Goal: Task Accomplishment & Management: Use online tool/utility

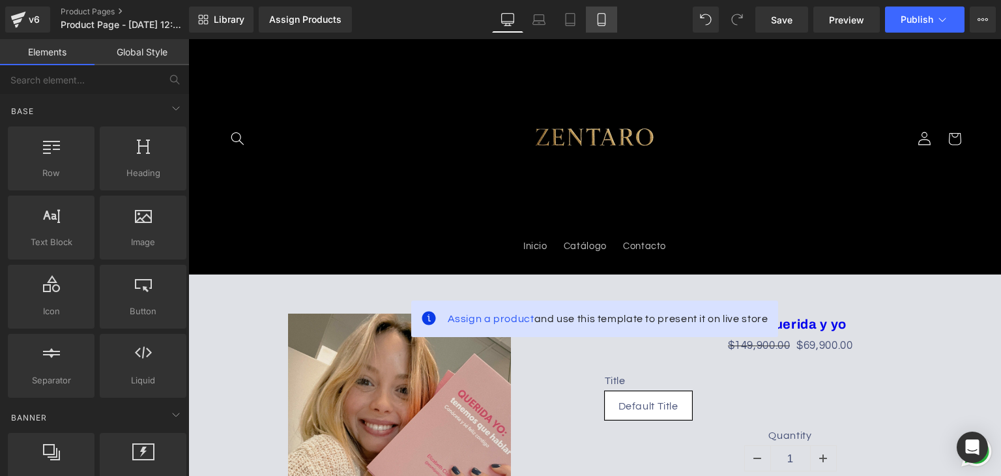
click at [602, 19] on icon at bounding box center [601, 19] width 13 height 13
click at [170, 28] on span "Product Page - [DATE] 12:55:36" at bounding box center [123, 25] width 125 height 10
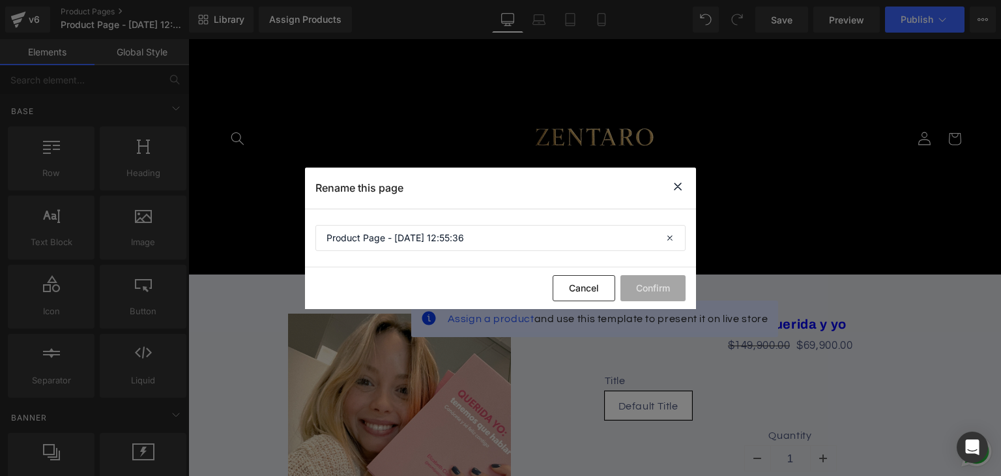
click at [678, 188] on icon at bounding box center [678, 187] width 16 height 16
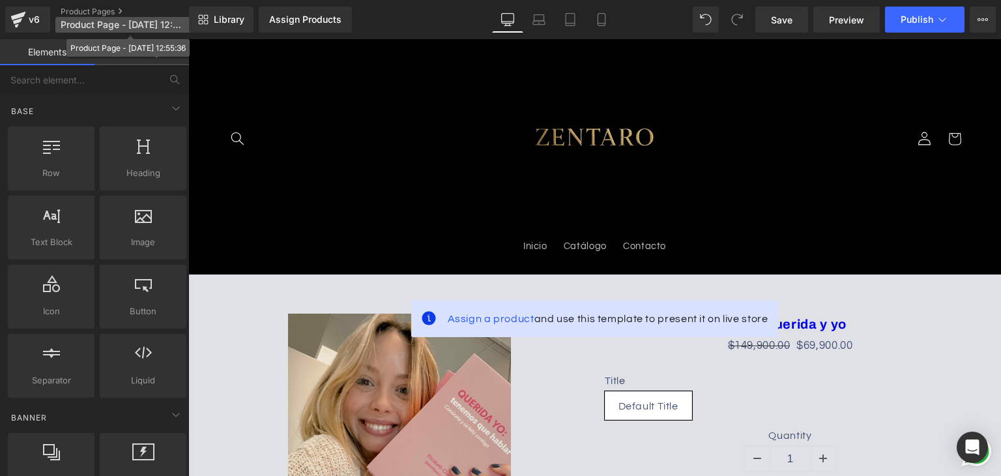
click at [130, 22] on span "Product Page - [DATE] 12:55:36" at bounding box center [123, 25] width 125 height 10
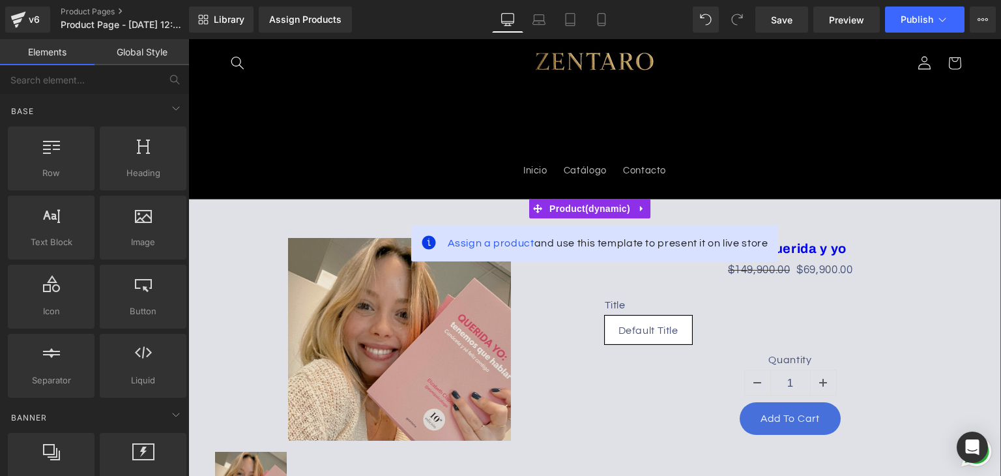
scroll to position [130, 0]
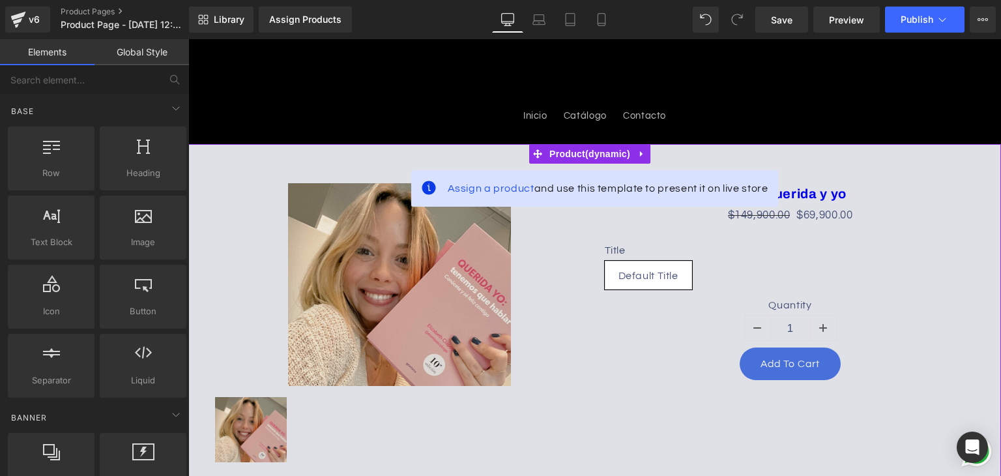
click at [447, 319] on img at bounding box center [399, 284] width 223 height 203
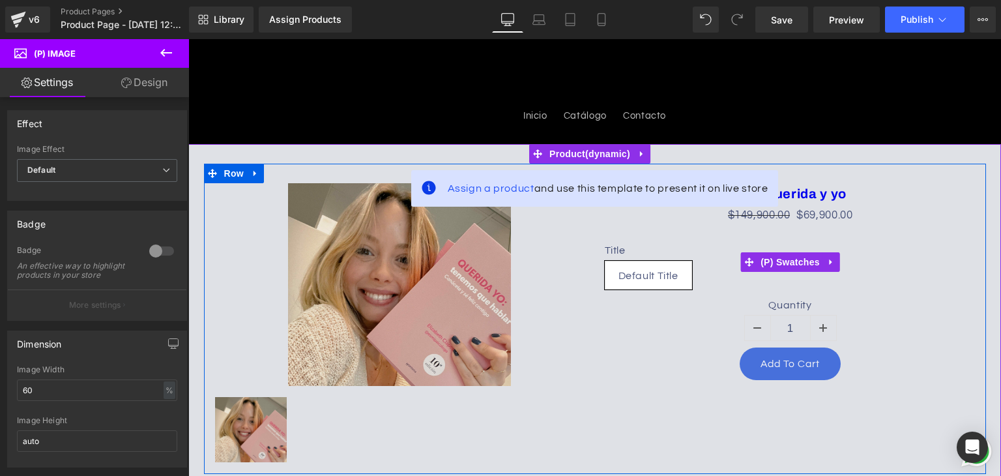
click at [731, 237] on div "Title Default Title" at bounding box center [791, 262] width 372 height 74
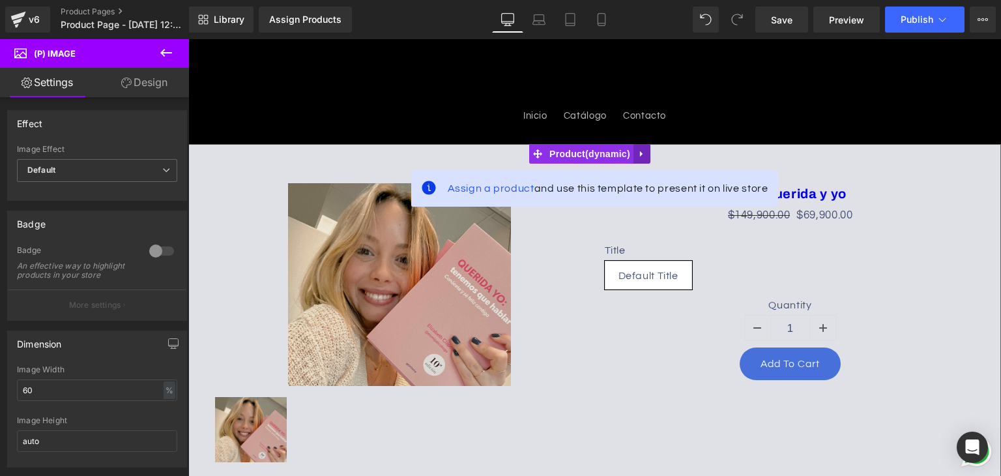
click at [644, 153] on icon at bounding box center [641, 154] width 9 height 10
click at [651, 154] on icon at bounding box center [650, 153] width 9 height 9
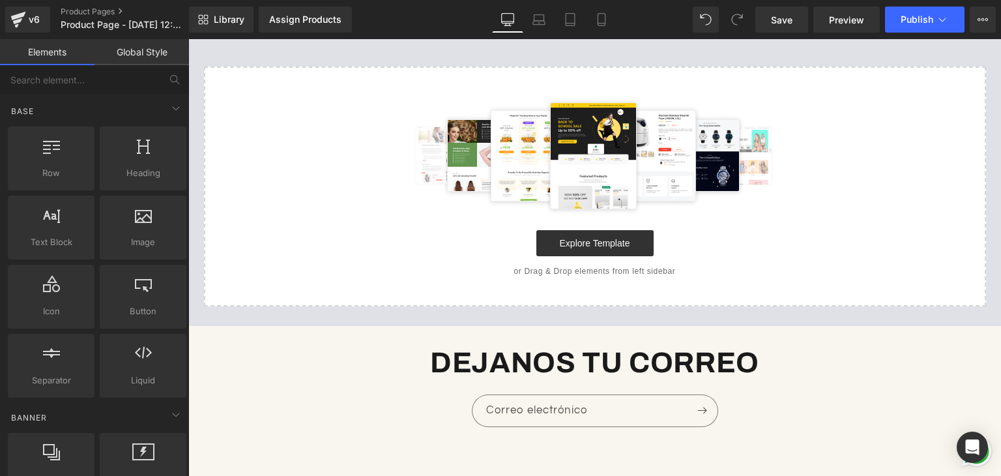
scroll to position [326, 0]
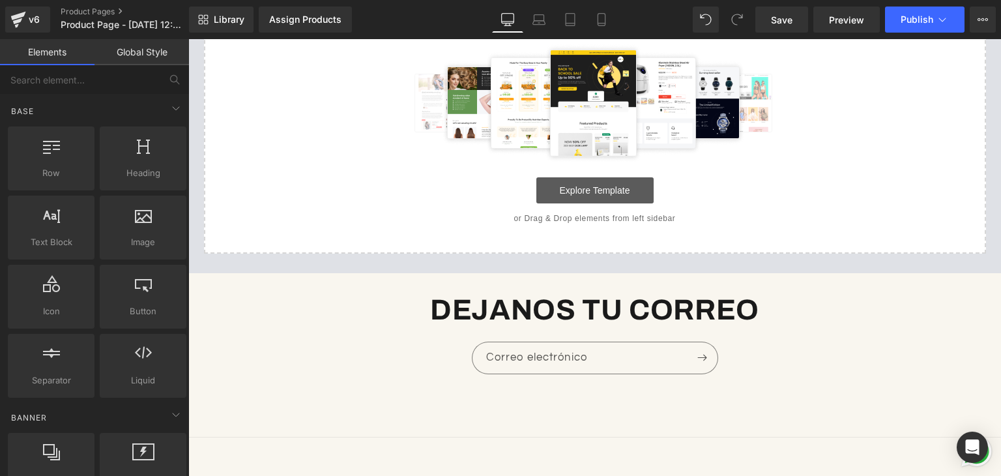
click at [592, 191] on link "Explore Template" at bounding box center [594, 190] width 117 height 26
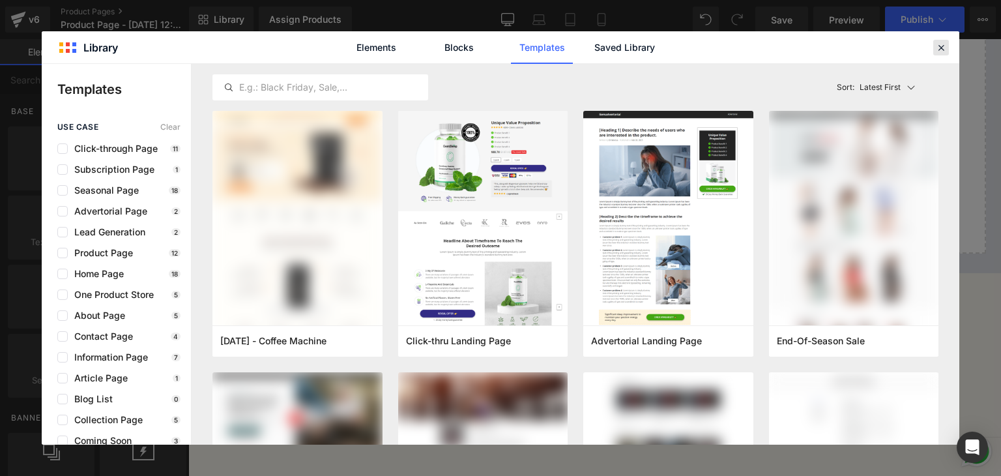
click at [935, 47] on icon at bounding box center [941, 48] width 12 height 12
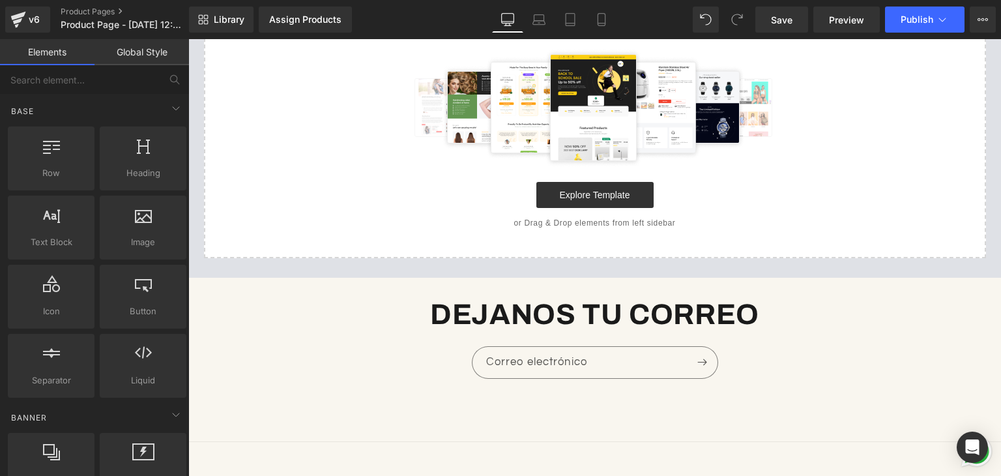
scroll to position [0, 0]
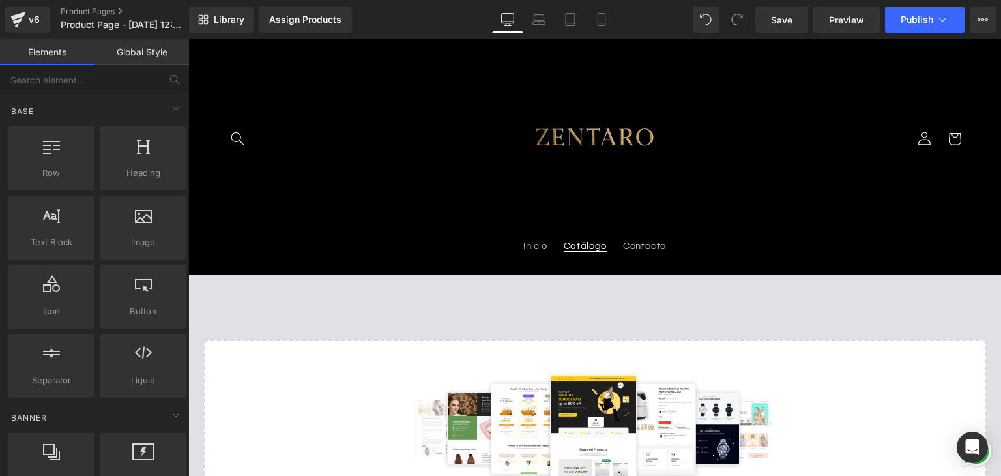
click at [585, 254] on link "Catálogo" at bounding box center [584, 247] width 59 height 29
click at [132, 54] on link "Global Style" at bounding box center [142, 52] width 95 height 26
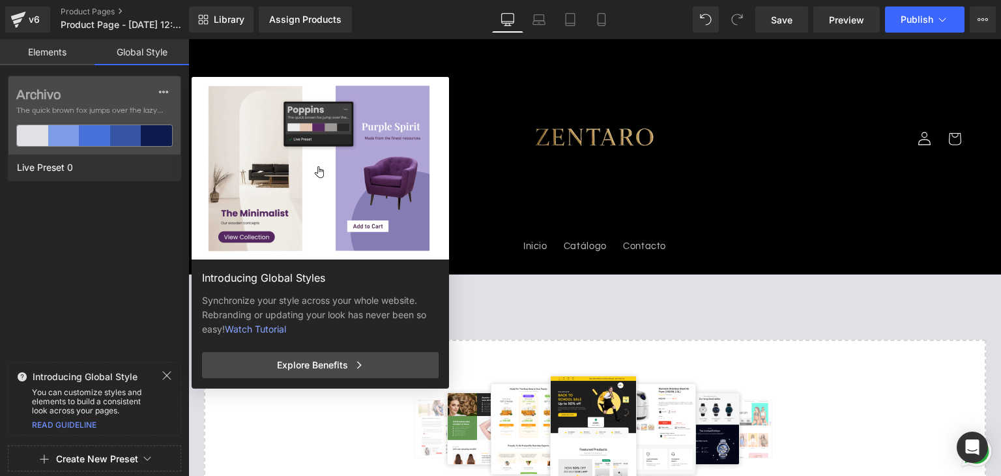
click at [70, 46] on link "Elements" at bounding box center [47, 52] width 95 height 26
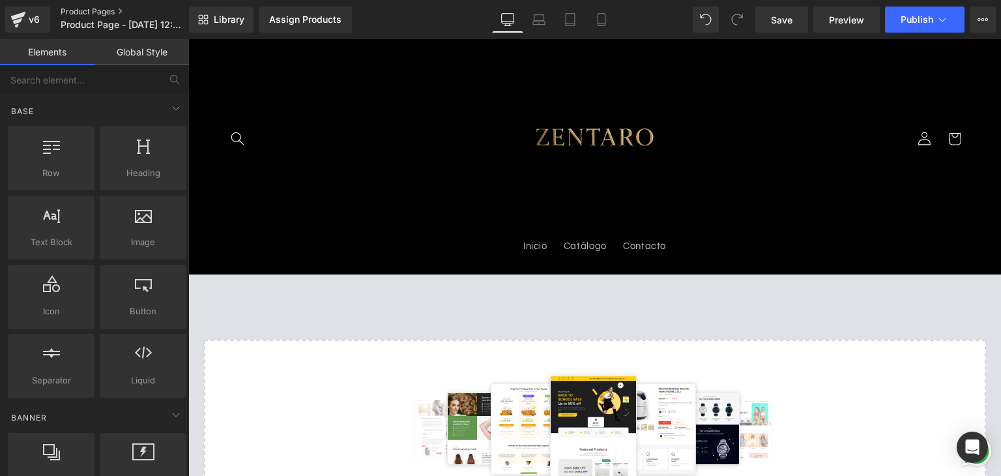
click at [114, 11] on link "Product Pages" at bounding box center [136, 12] width 150 height 10
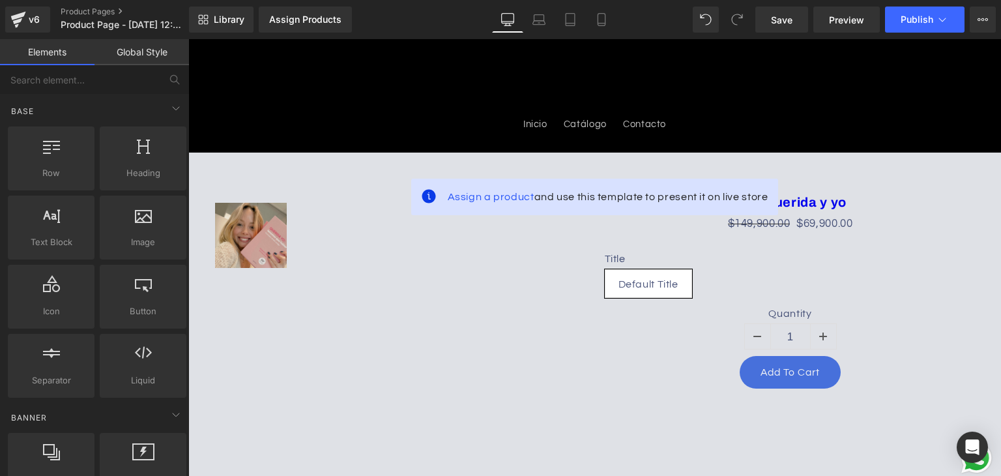
scroll to position [196, 0]
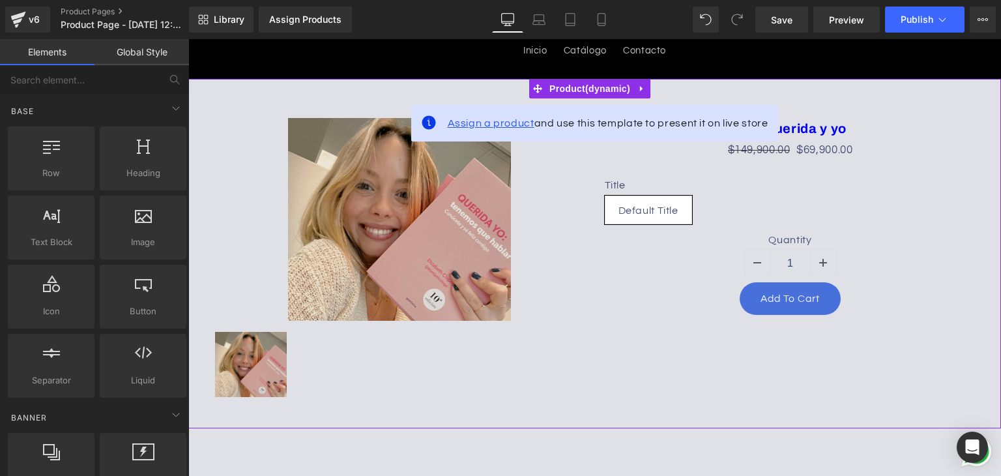
click at [456, 121] on span "Assign a product" at bounding box center [491, 123] width 87 height 10
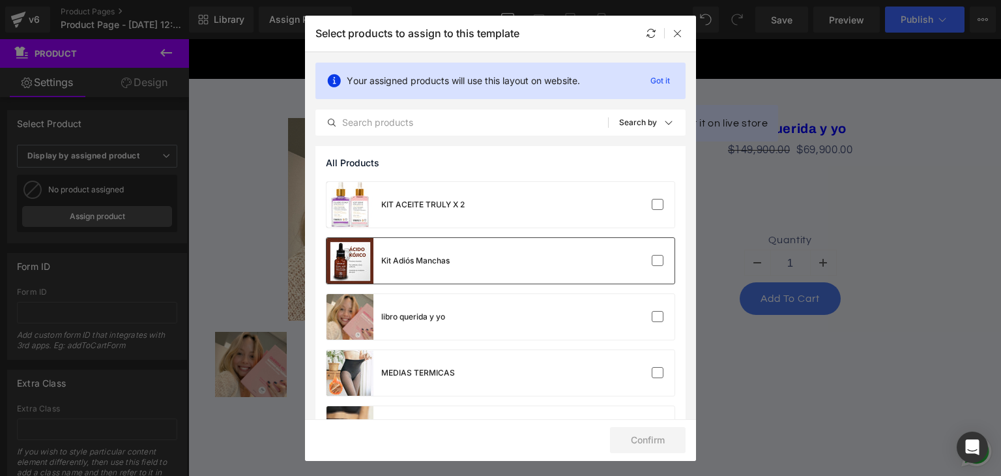
scroll to position [456, 0]
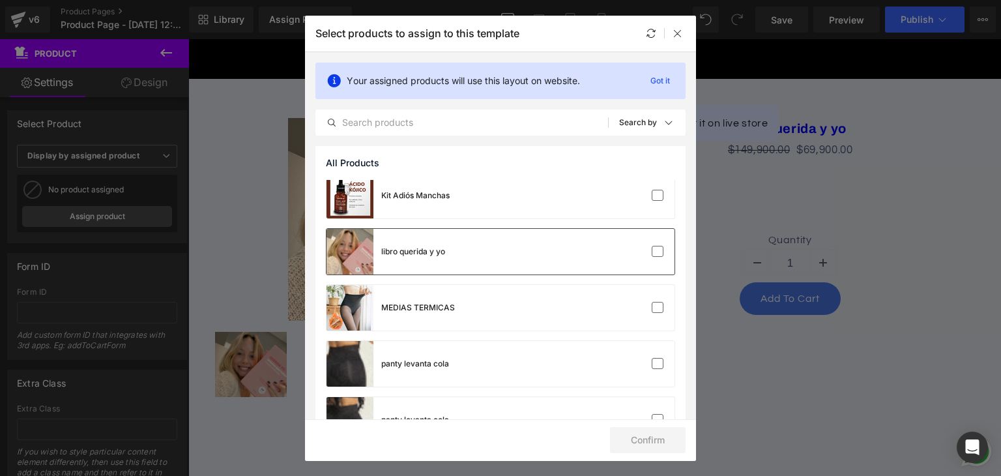
click at [522, 246] on div "libro querida y yo" at bounding box center [501, 252] width 348 height 46
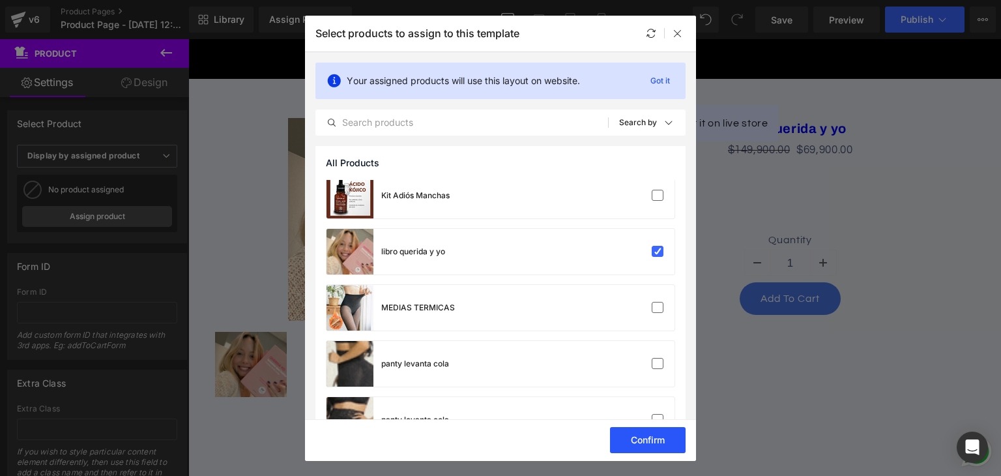
click at [666, 444] on button "Confirm" at bounding box center [648, 440] width 76 height 26
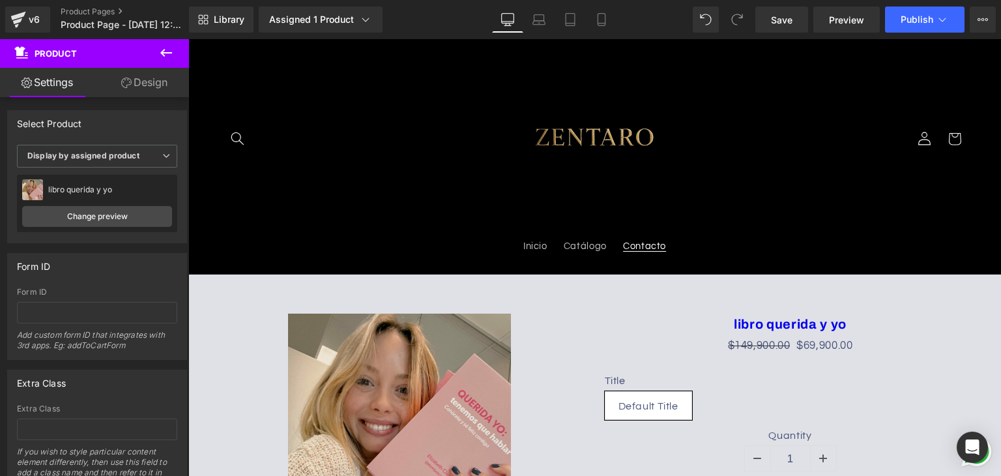
scroll to position [130, 0]
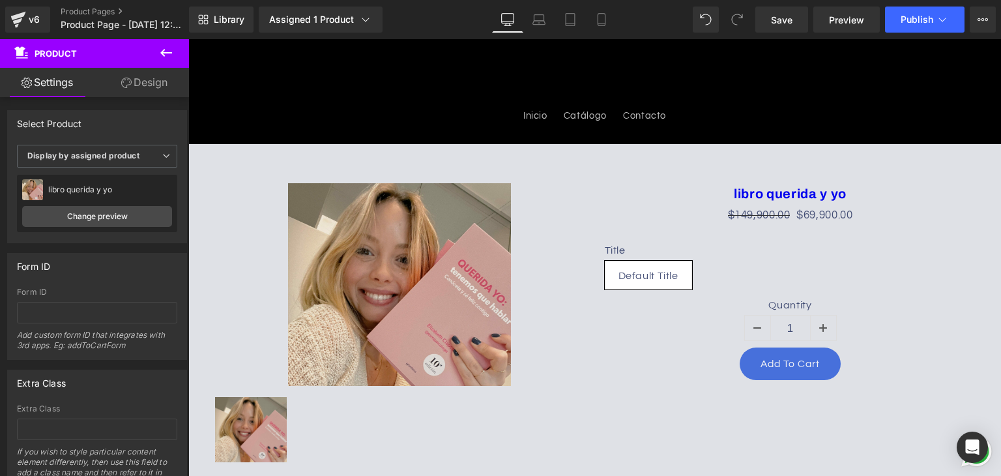
click at [619, 193] on h3 "libro querida y yo" at bounding box center [791, 194] width 372 height 23
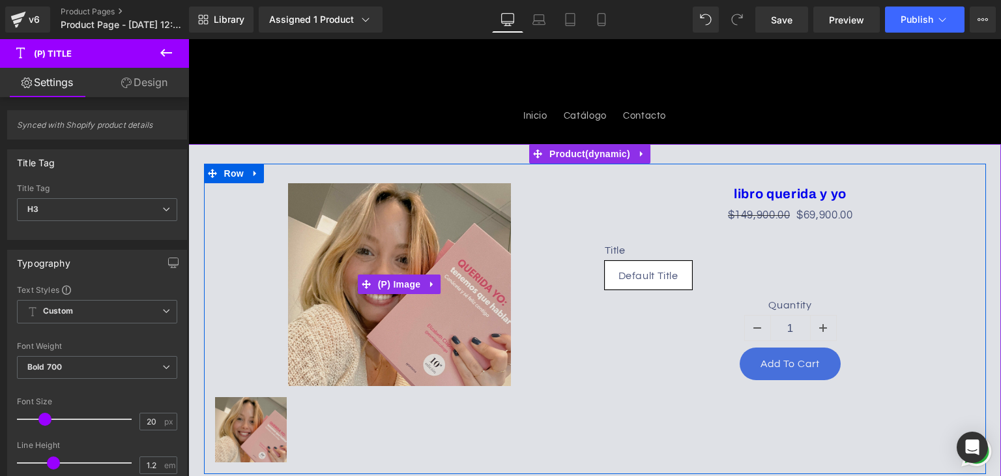
click at [469, 214] on img at bounding box center [399, 284] width 223 height 203
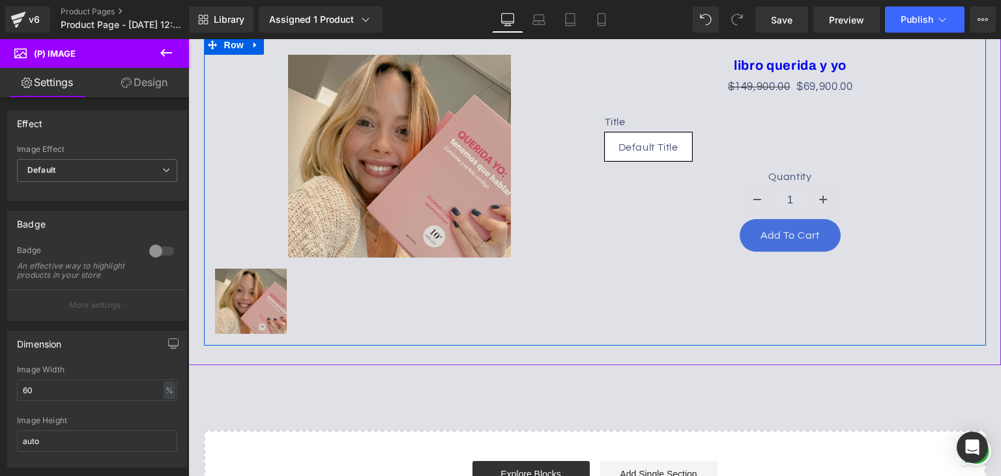
scroll to position [261, 0]
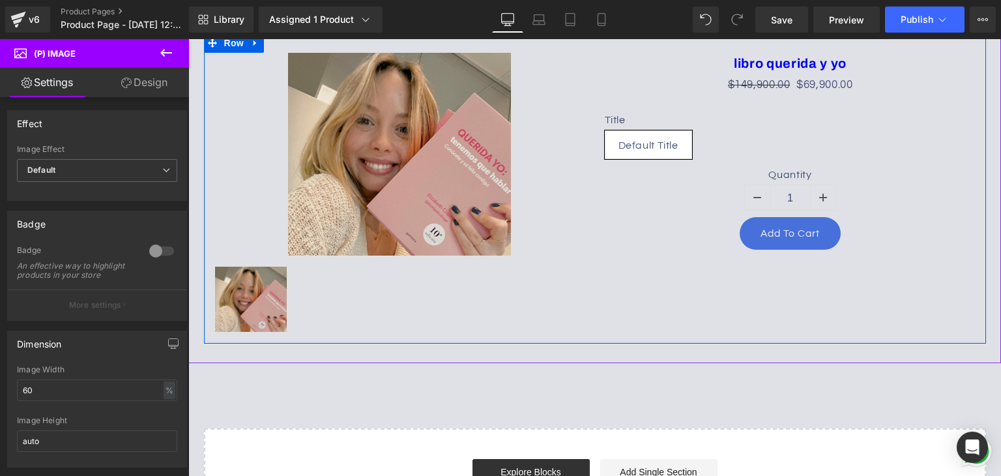
click at [597, 265] on div "Sale Off (P) Image (P) Image List libro querida y yo (P) Title $149,900.00 $69,…" at bounding box center [595, 188] width 782 height 310
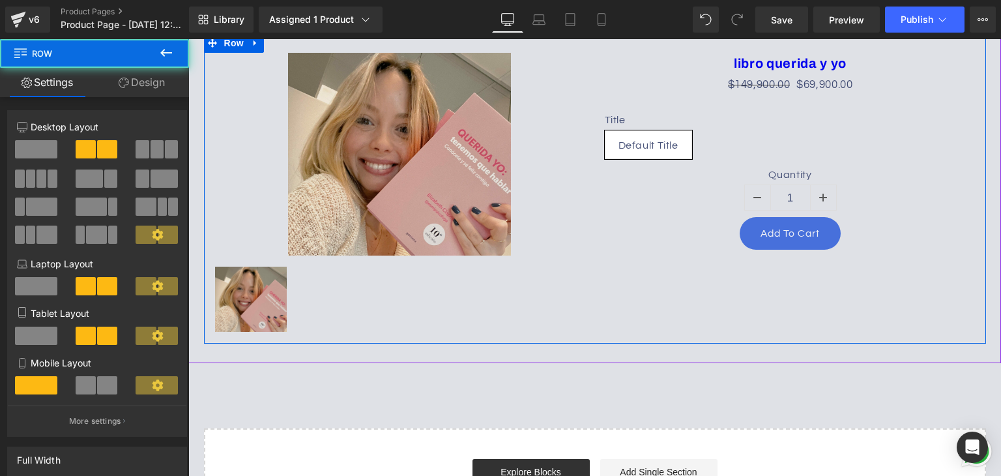
scroll to position [196, 0]
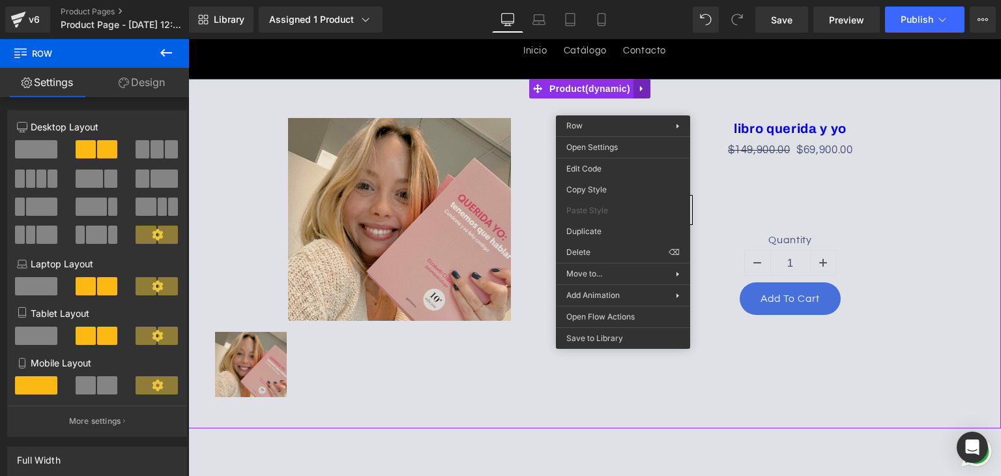
click at [640, 81] on link at bounding box center [642, 89] width 17 height 20
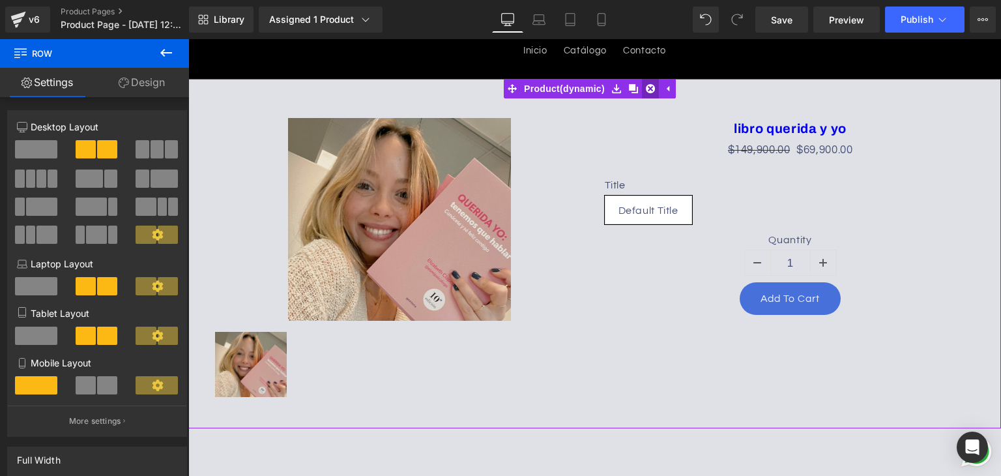
click at [655, 90] on link at bounding box center [650, 89] width 17 height 20
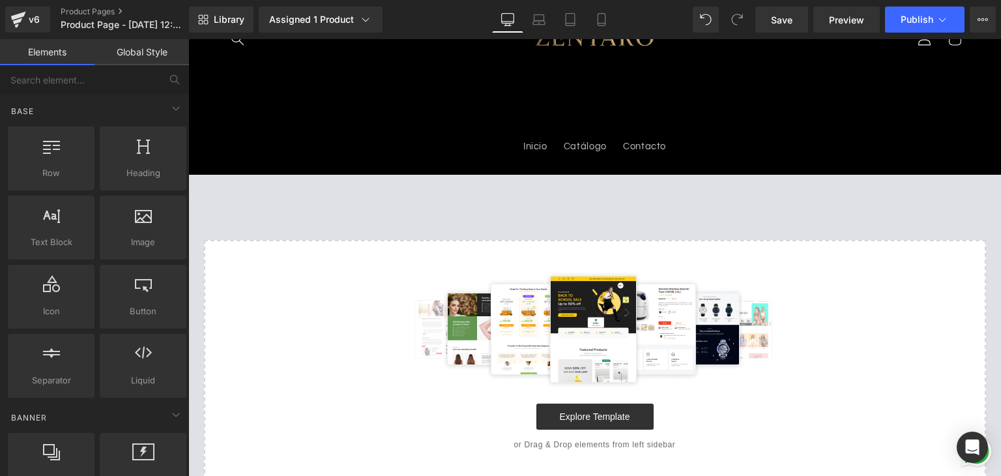
scroll to position [55, 0]
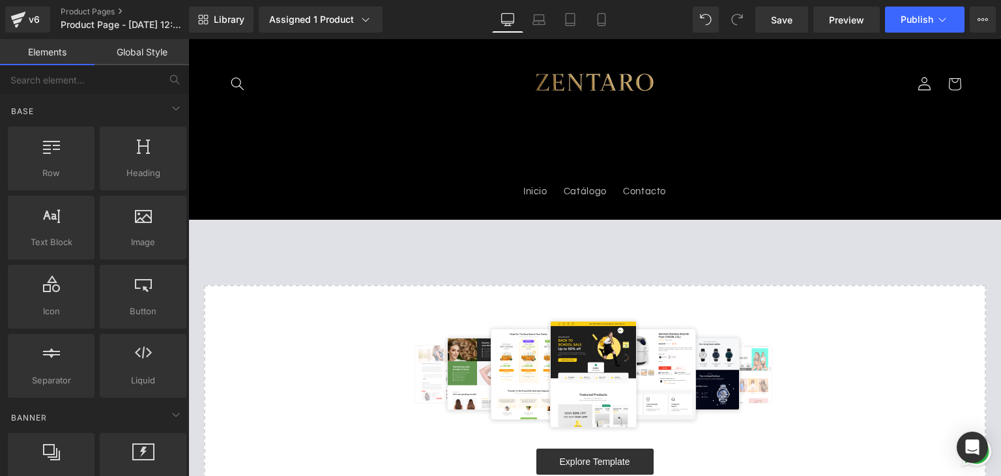
click at [132, 59] on link "Global Style" at bounding box center [142, 52] width 95 height 26
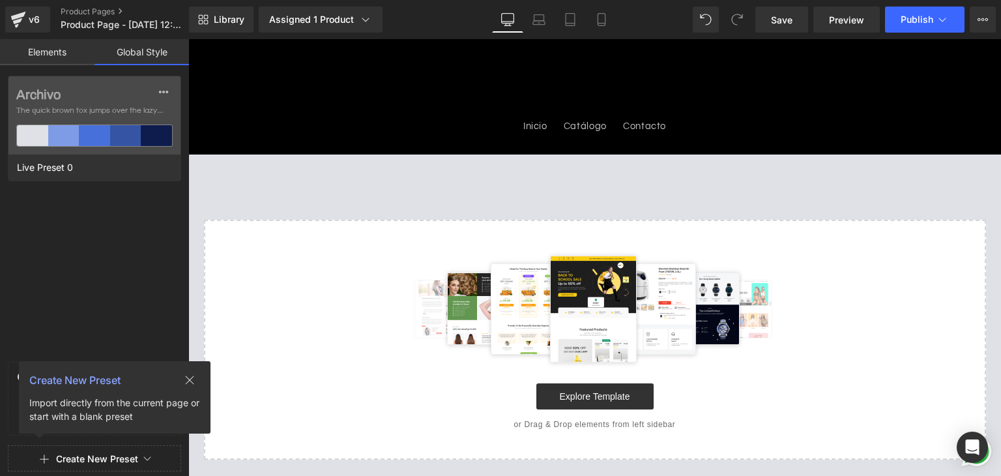
scroll to position [0, 0]
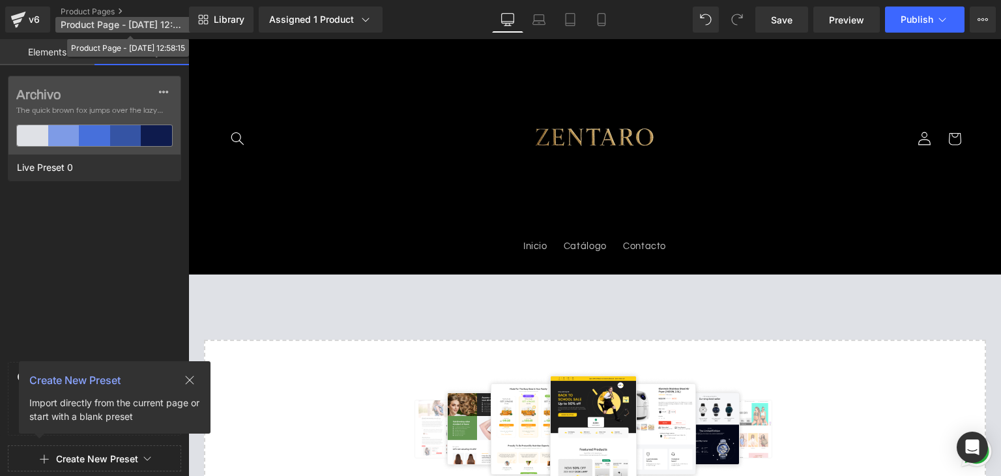
click at [182, 22] on span "Product Page - Sep 24, 12:58:15" at bounding box center [123, 25] width 125 height 10
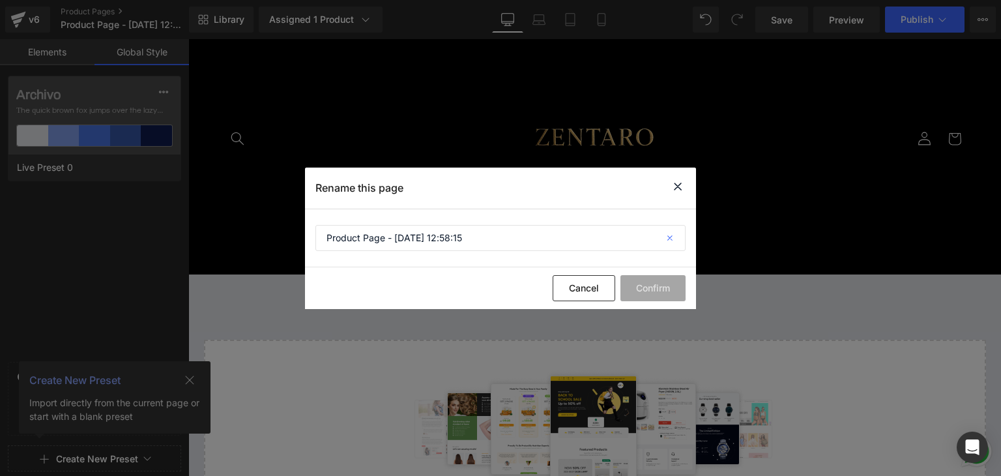
click at [669, 237] on icon at bounding box center [671, 238] width 29 height 26
click at [472, 243] on input "text" at bounding box center [500, 238] width 370 height 26
type input "pagina 1"
click at [656, 280] on button "Confirm" at bounding box center [653, 288] width 65 height 26
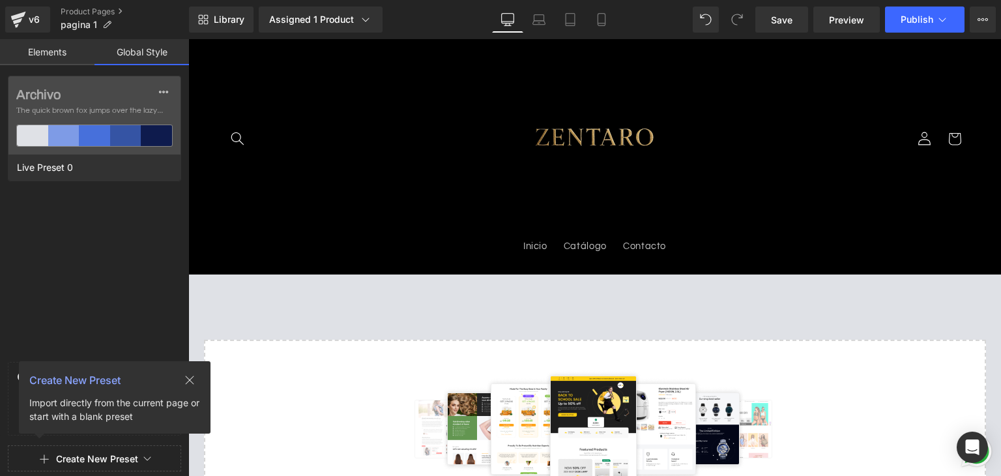
click at [375, 300] on div "Select your layout" at bounding box center [594, 426] width 813 height 305
click at [194, 375] on button at bounding box center [190, 380] width 42 height 20
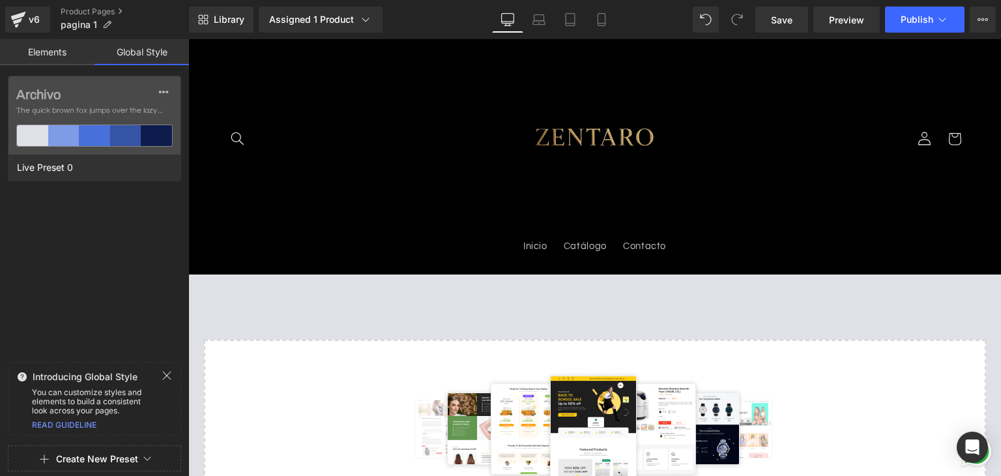
click at [188, 377] on div "Introducing Global Style You can customize styles and elements to build a consi…" at bounding box center [94, 399] width 189 height 74
click at [152, 457] on span "Create New Preset" at bounding box center [95, 459] width 162 height 26
click at [166, 376] on icon at bounding box center [167, 376] width 8 height 8
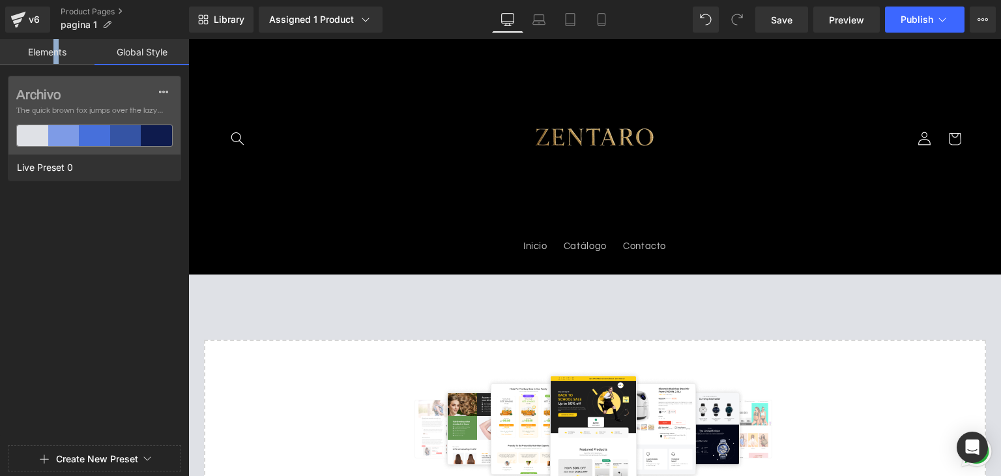
click at [56, 55] on link "Elements" at bounding box center [47, 52] width 95 height 26
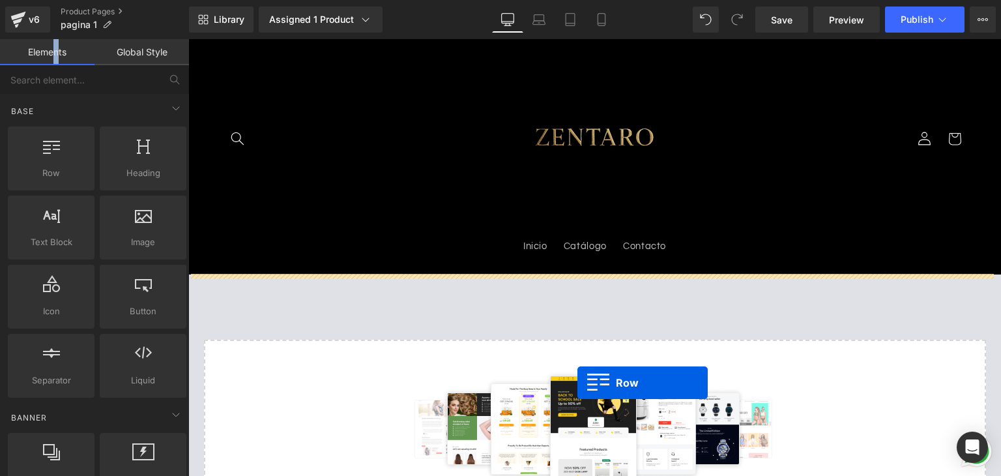
drag, startPoint x: 308, startPoint y: 230, endPoint x: 583, endPoint y: 378, distance: 312.3
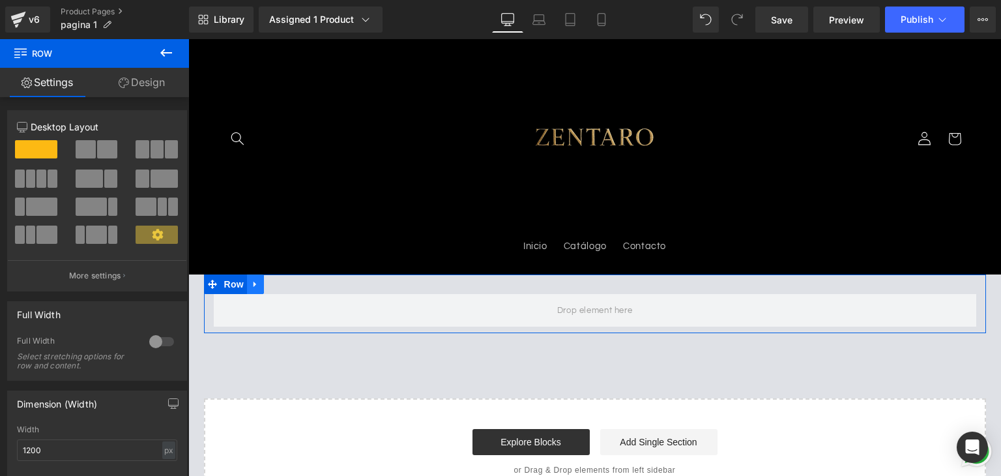
click at [253, 280] on icon at bounding box center [255, 284] width 9 height 10
click at [285, 282] on icon at bounding box center [289, 284] width 9 height 9
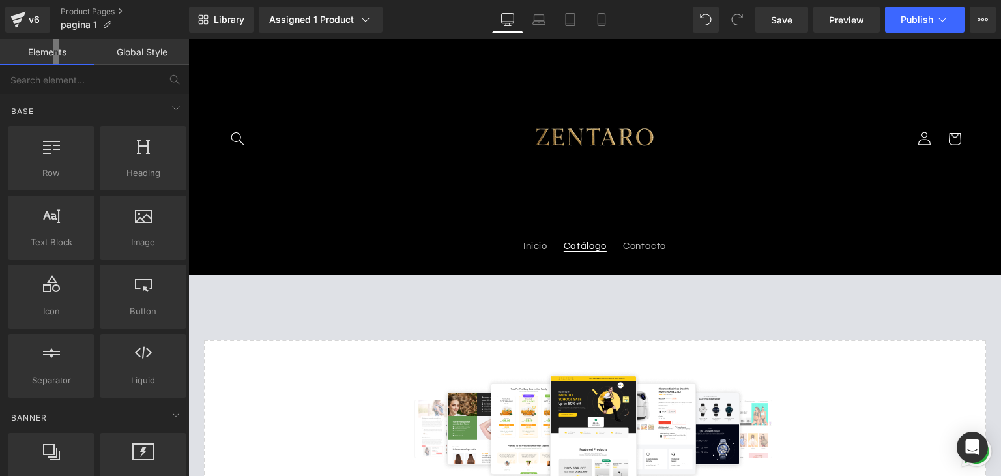
click at [585, 245] on span "Catálogo" at bounding box center [585, 247] width 43 height 12
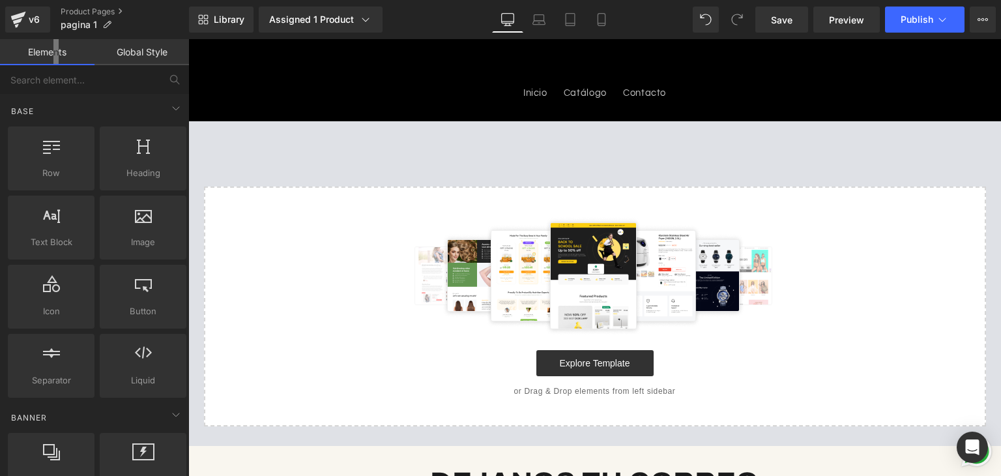
scroll to position [130, 0]
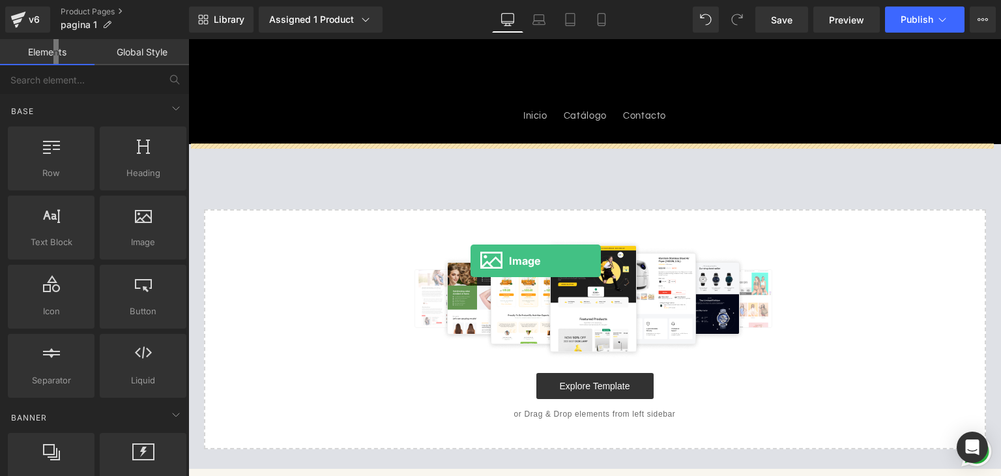
drag, startPoint x: 341, startPoint y: 266, endPoint x: 570, endPoint y: 271, distance: 228.8
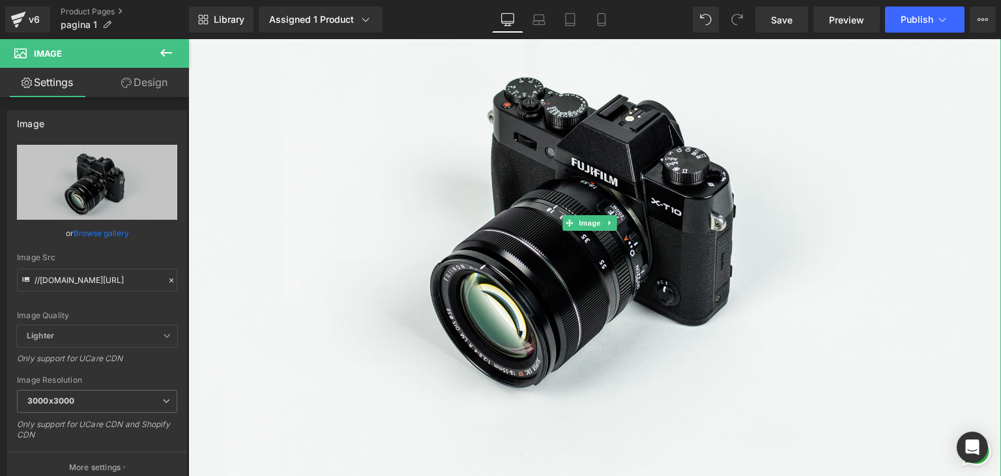
scroll to position [196, 0]
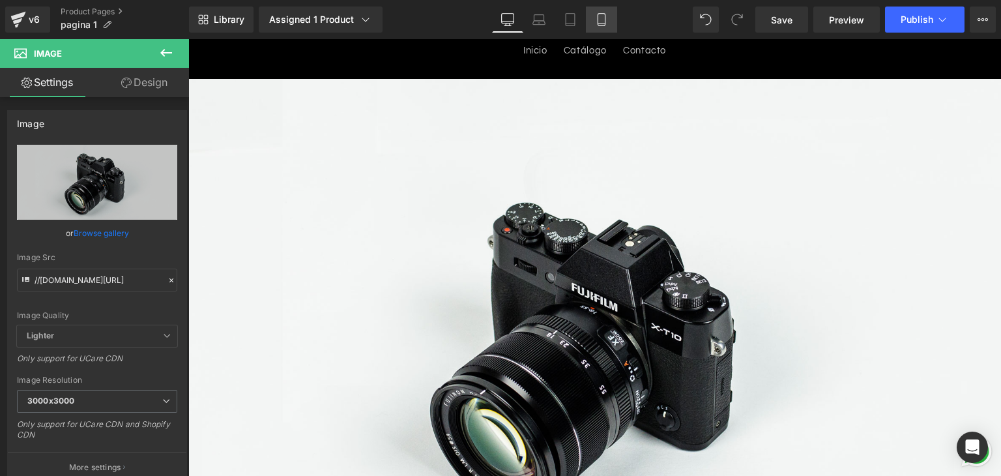
click at [600, 18] on icon at bounding box center [601, 19] width 13 height 13
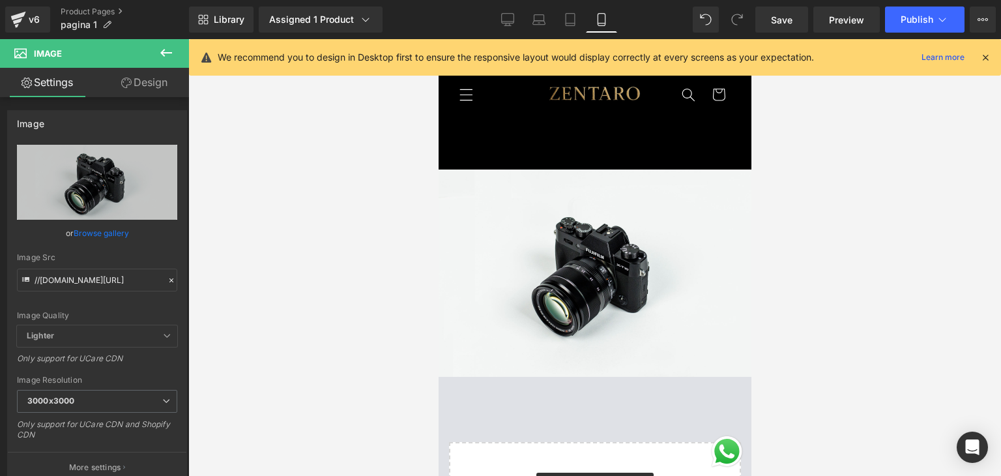
scroll to position [0, 0]
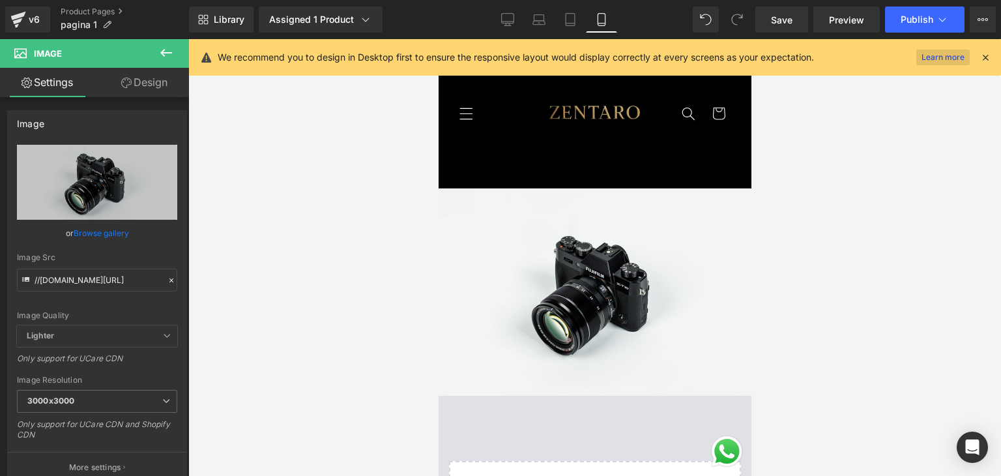
click at [941, 53] on link "Learn more" at bounding box center [942, 58] width 53 height 16
click at [222, 55] on p "We recommend you to design in Desktop first to ensure the responsive layout wou…" at bounding box center [516, 57] width 596 height 14
click at [223, 55] on p "We recommend you to design in Desktop first to ensure the responsive layout wou…" at bounding box center [516, 57] width 596 height 14
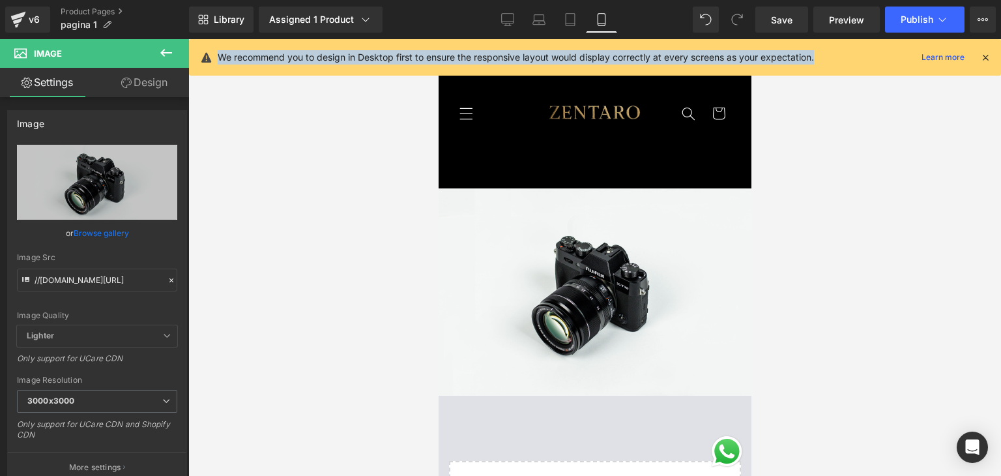
drag, startPoint x: 220, startPoint y: 55, endPoint x: 817, endPoint y: 59, distance: 597.7
click at [814, 59] on p "We recommend you to design in Desktop first to ensure the responsive layout wou…" at bounding box center [516, 57] width 596 height 14
click at [802, 144] on div at bounding box center [594, 257] width 813 height 437
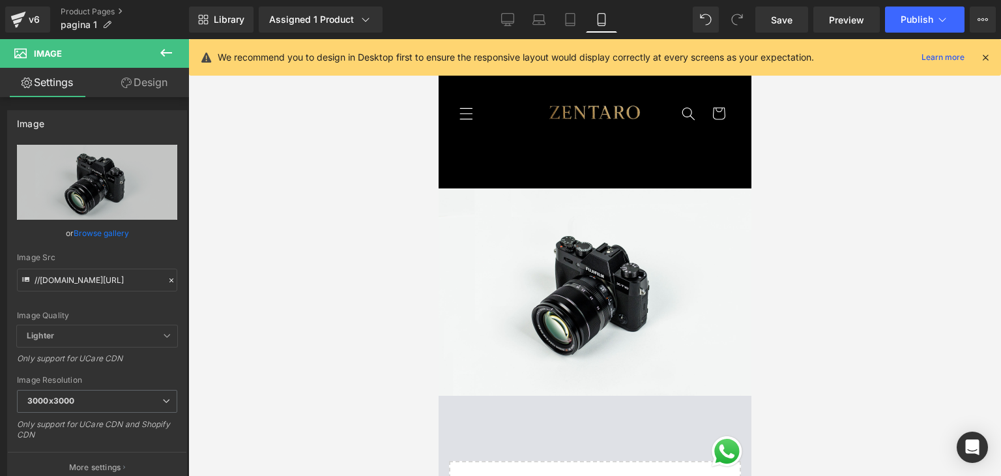
click at [158, 55] on icon at bounding box center [166, 53] width 16 height 16
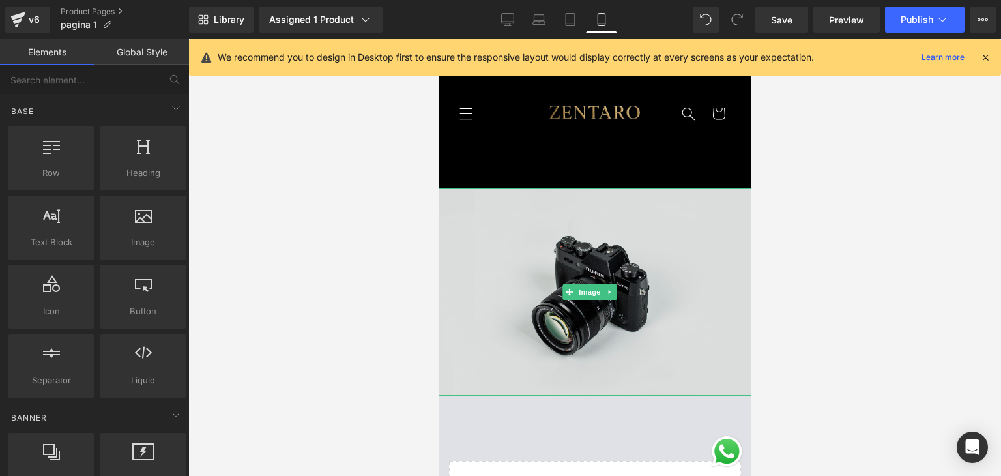
click at [690, 209] on img at bounding box center [594, 291] width 313 height 207
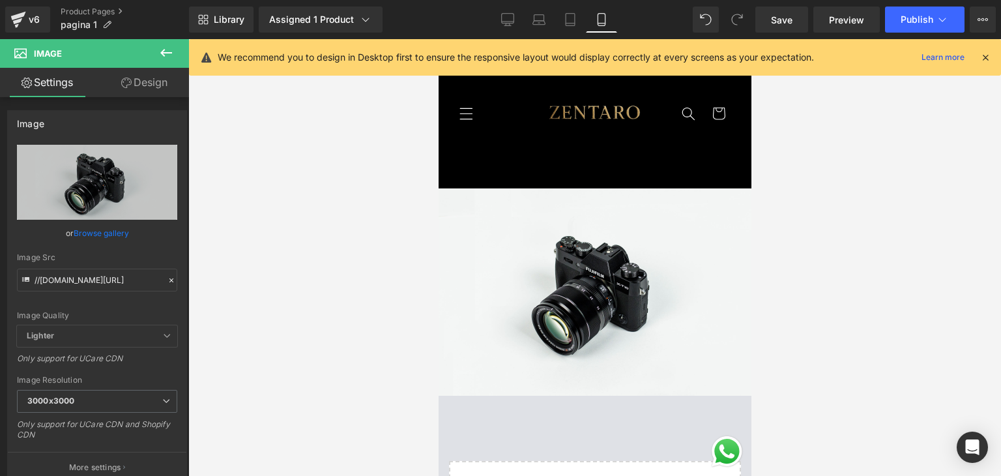
click at [987, 53] on icon at bounding box center [986, 57] width 12 height 12
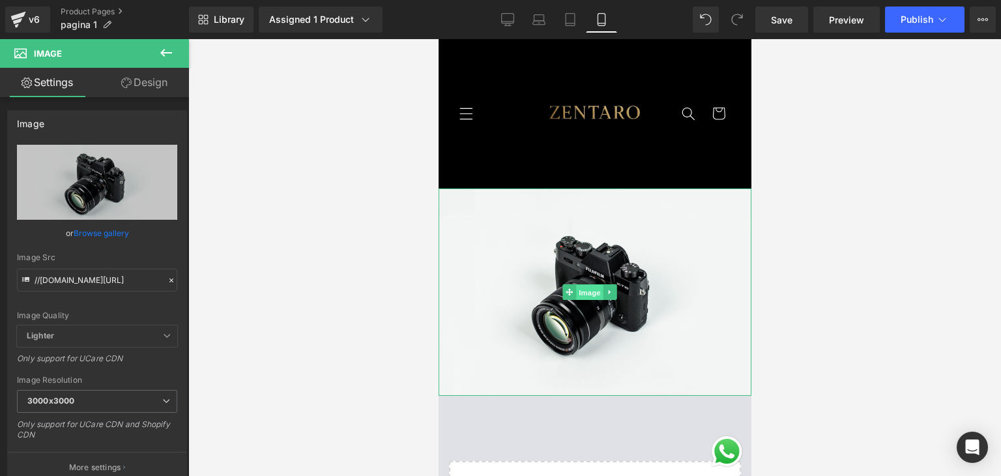
click at [596, 289] on span "Image" at bounding box center [589, 292] width 27 height 16
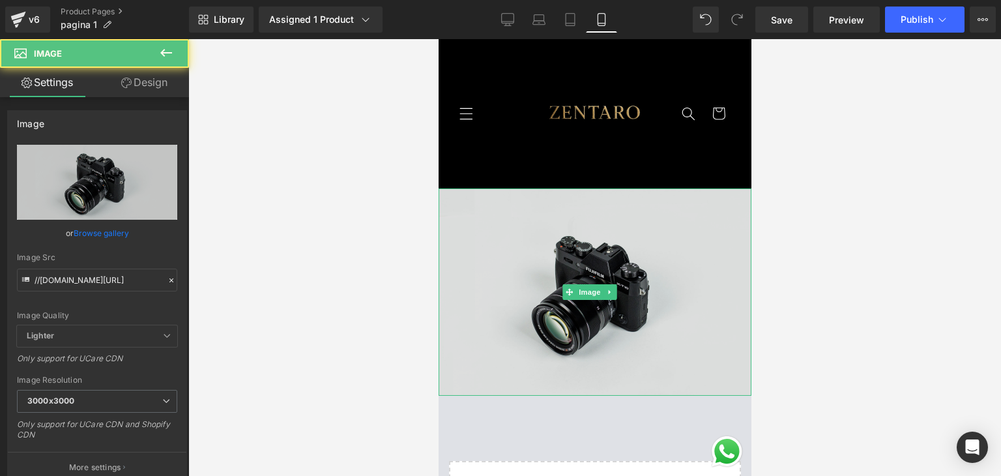
click at [580, 205] on img at bounding box center [594, 291] width 313 height 207
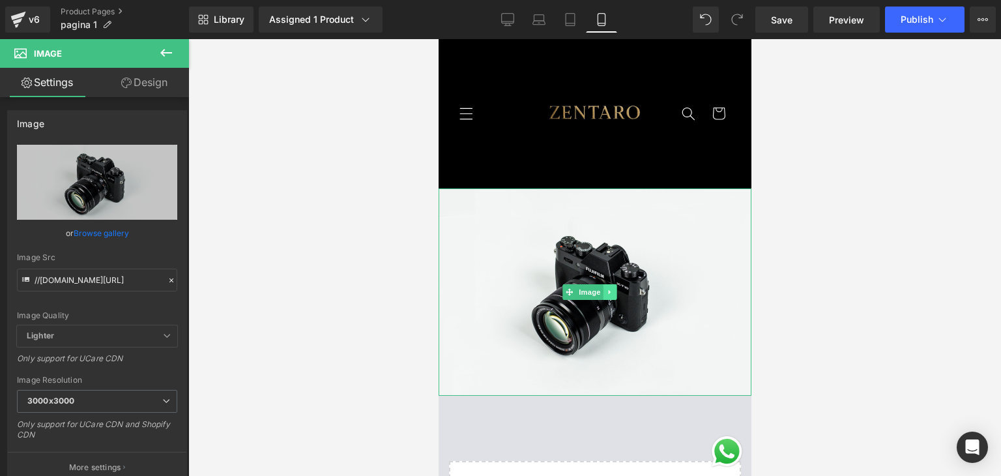
click at [613, 288] on icon at bounding box center [609, 292] width 7 height 8
click at [617, 288] on icon at bounding box center [616, 291] width 7 height 7
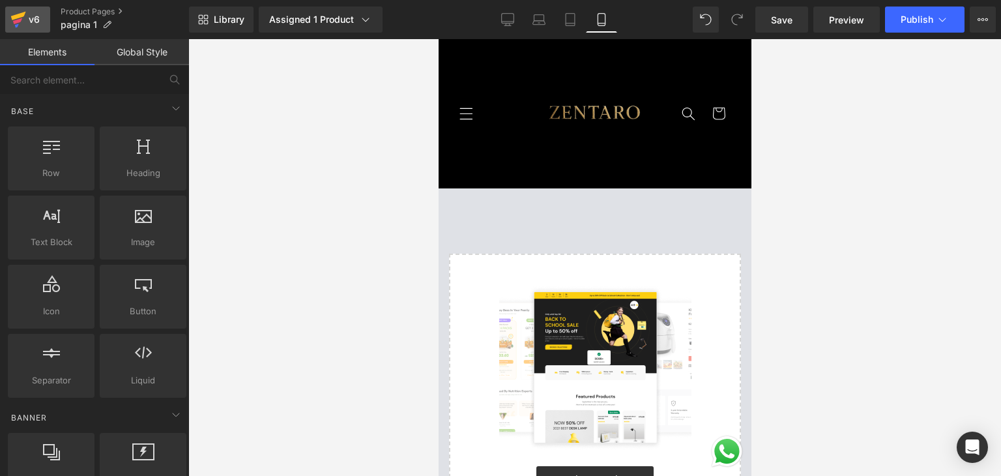
click at [32, 24] on div "v6" at bounding box center [34, 19] width 16 height 17
